Goal: Navigation & Orientation: Find specific page/section

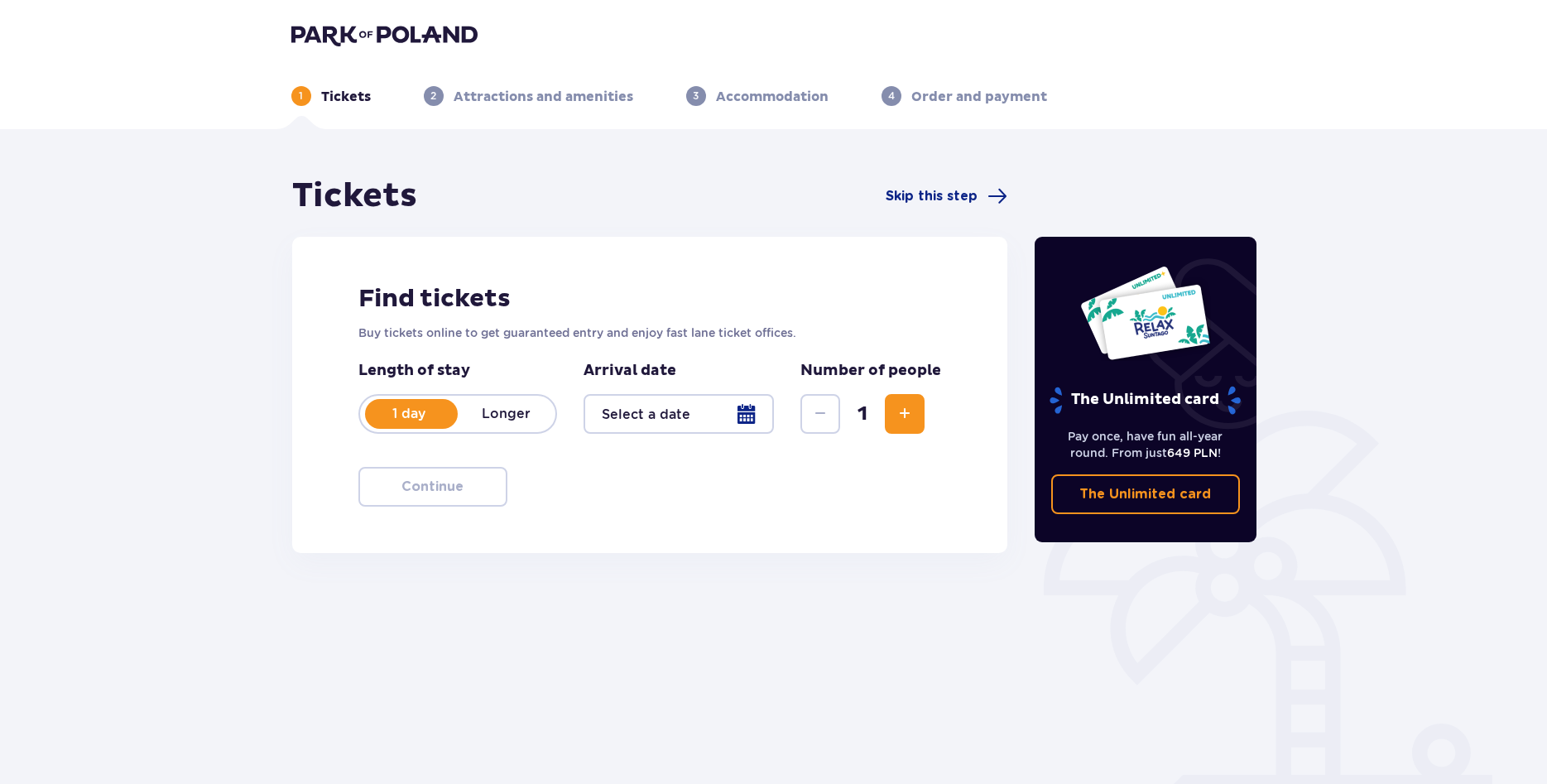
click at [466, 102] on p "Attractions and amenities" at bounding box center [542, 97] width 179 height 19
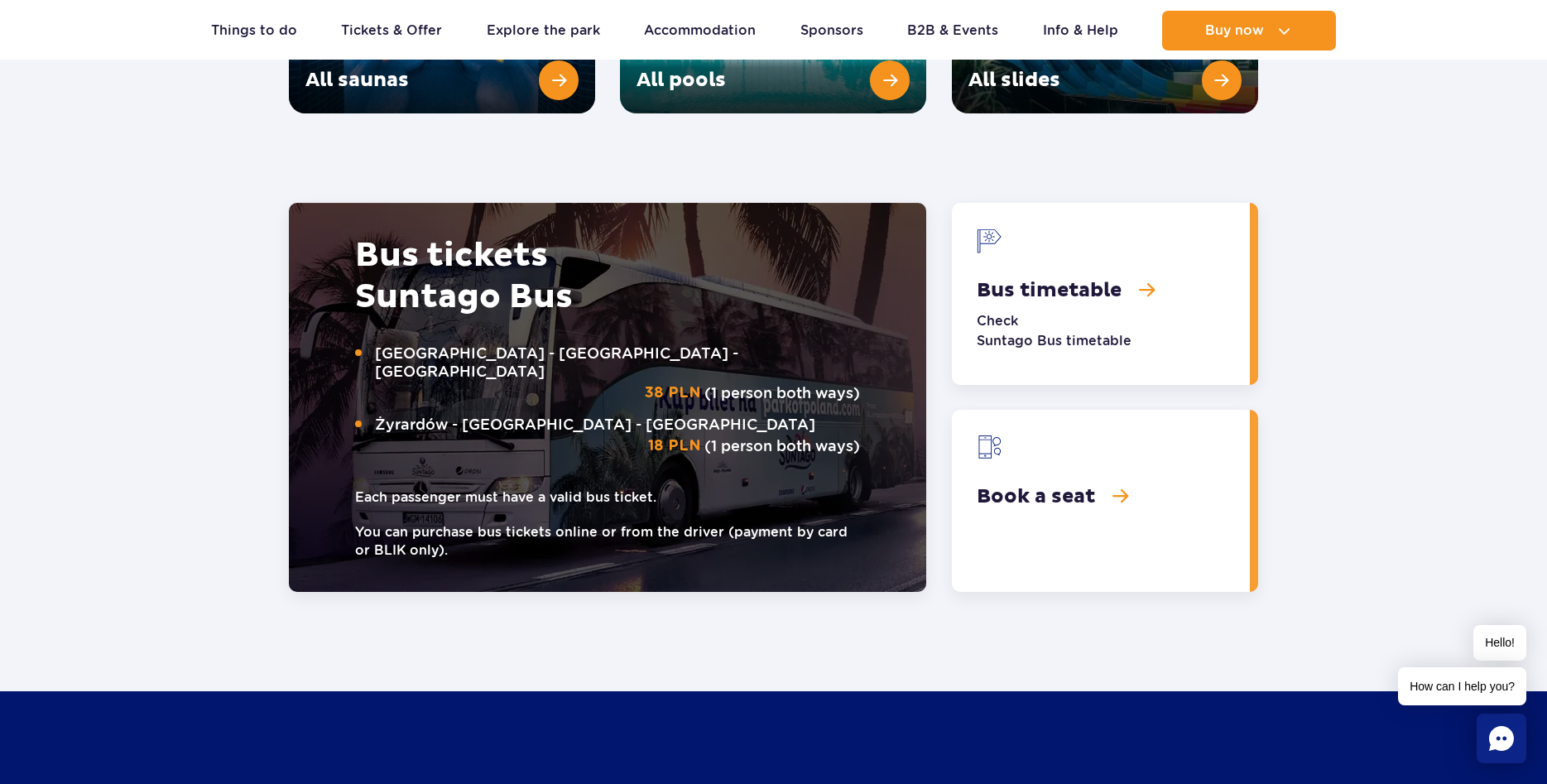
scroll to position [2110, 0]
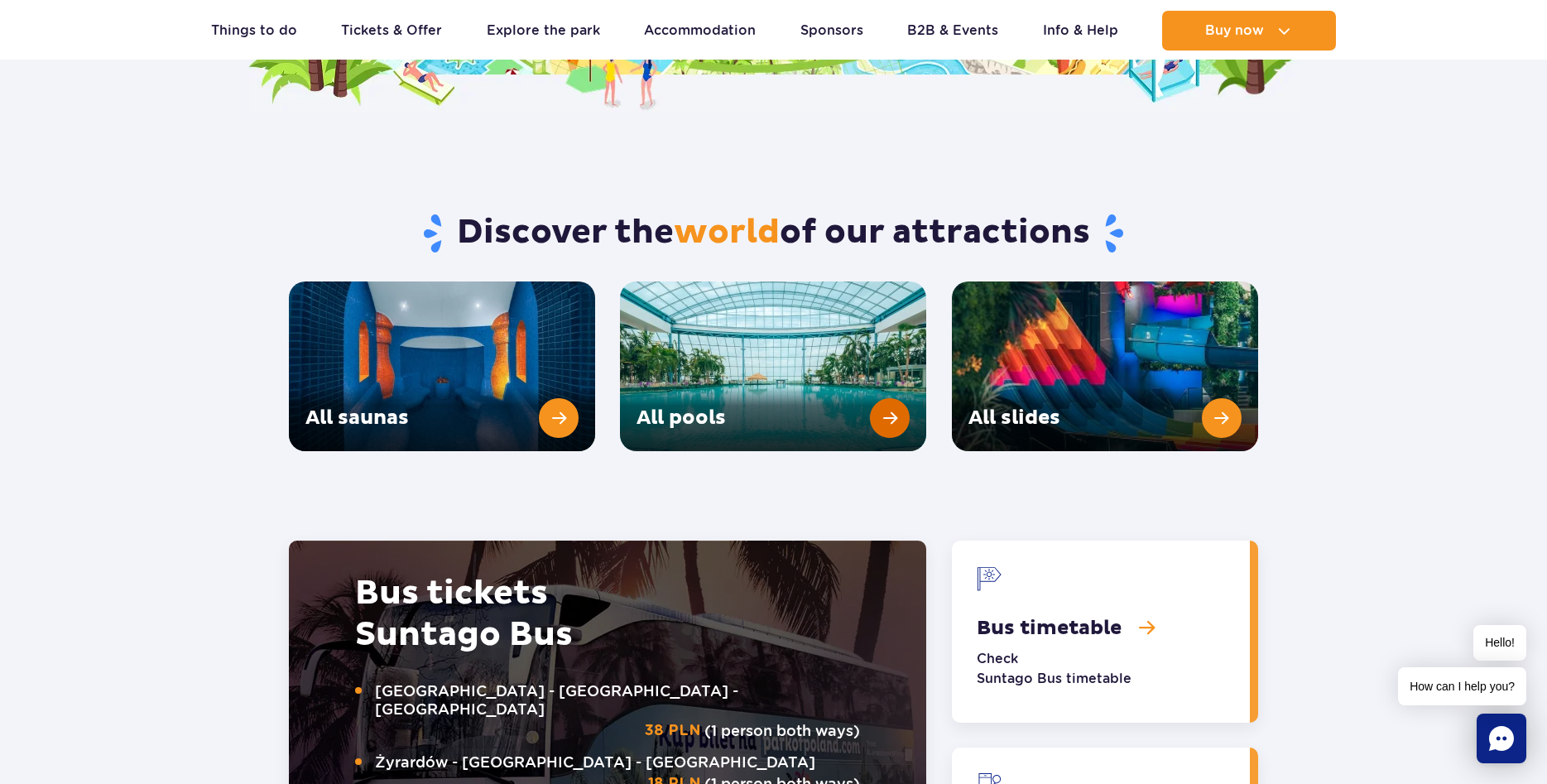
click at [806, 361] on link "All pools" at bounding box center [773, 365] width 306 height 169
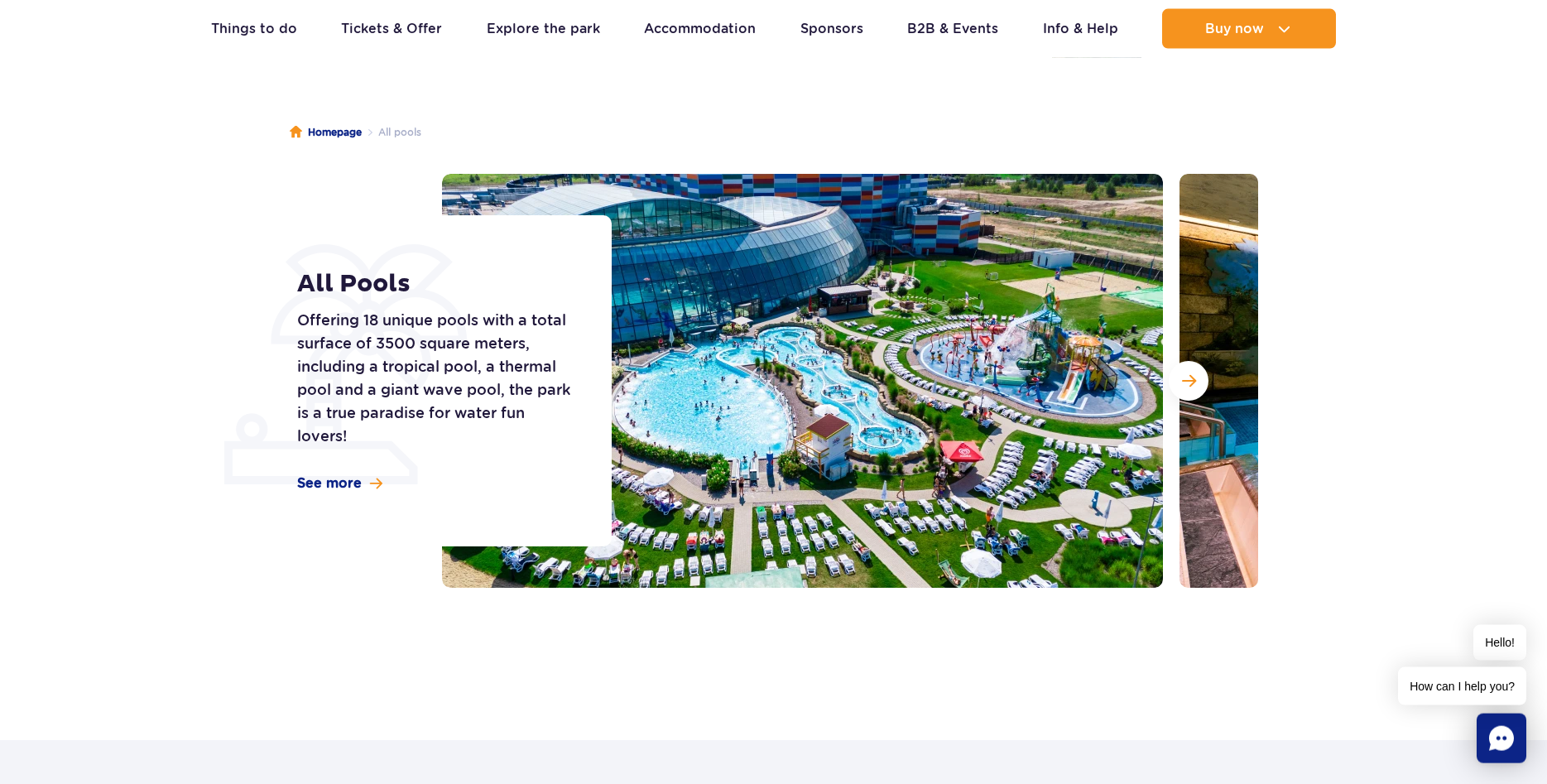
scroll to position [84, 0]
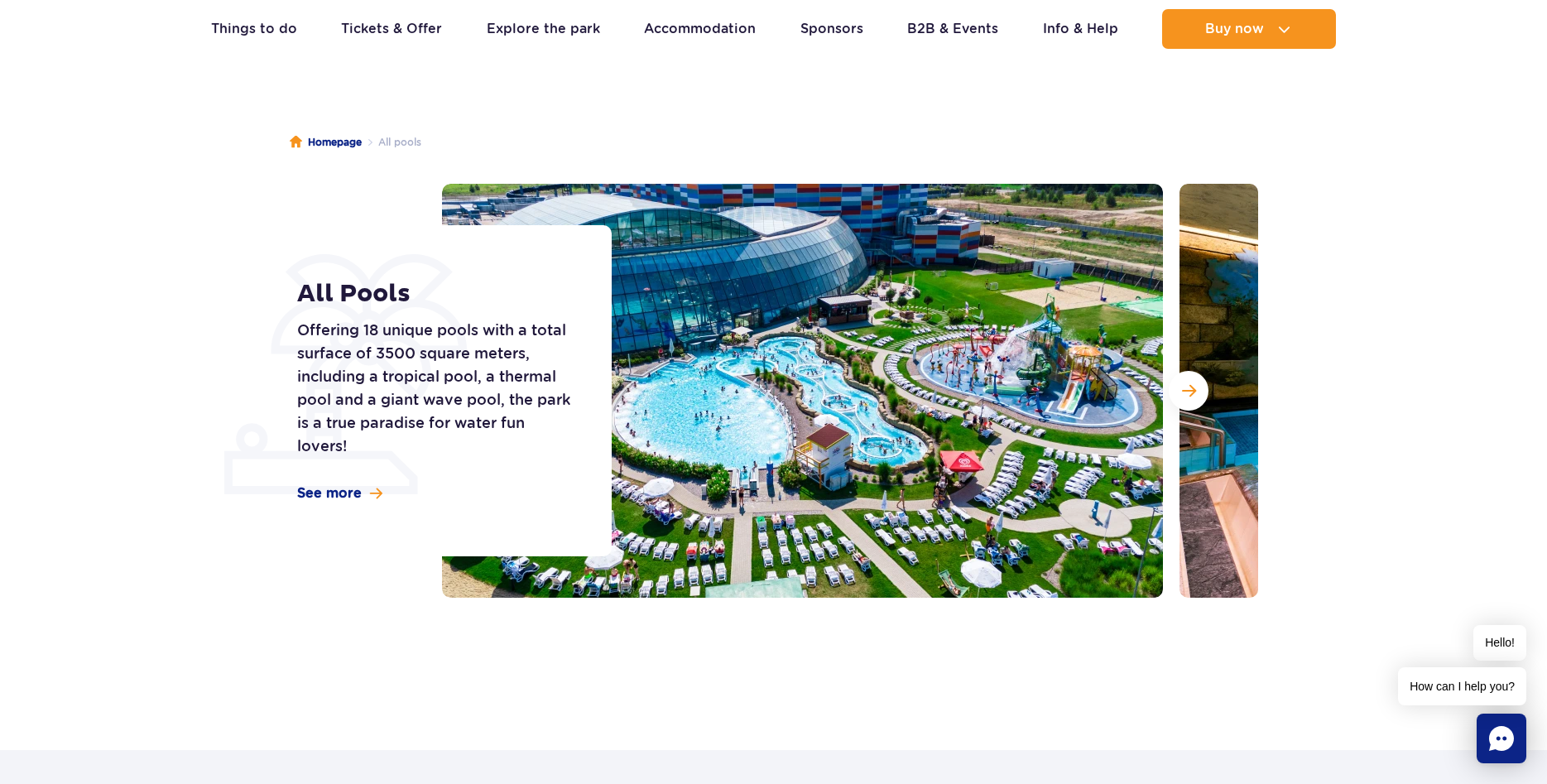
click at [875, 404] on img at bounding box center [802, 391] width 721 height 414
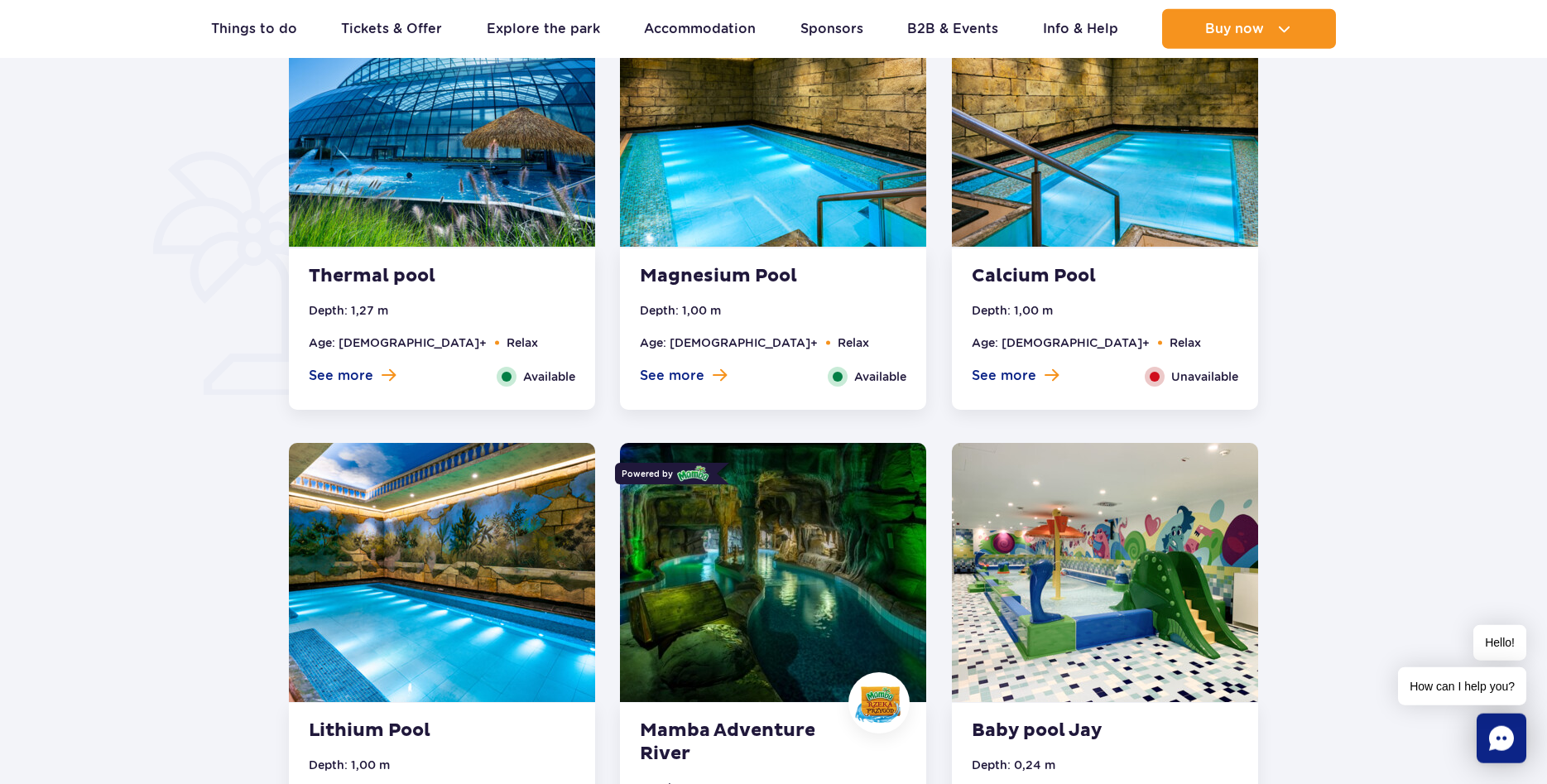
scroll to position [1351, 0]
